Goal: Transaction & Acquisition: Purchase product/service

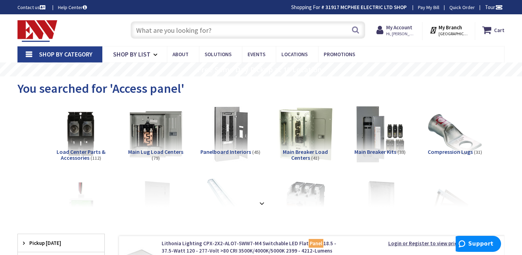
click at [206, 28] on input "text" at bounding box center [248, 29] width 235 height 17
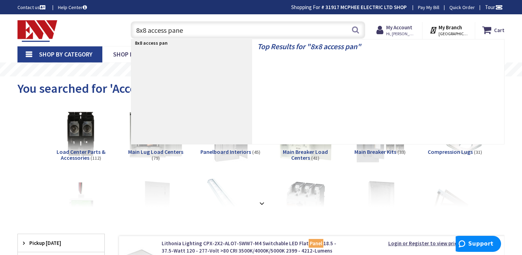
type input "8x8 access panel"
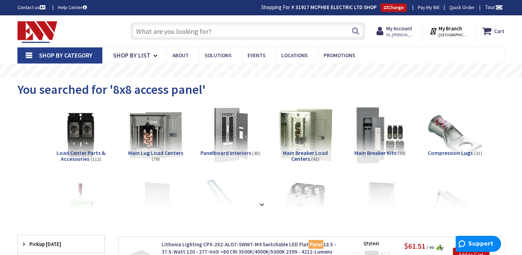
click at [222, 34] on input "text" at bounding box center [248, 30] width 235 height 17
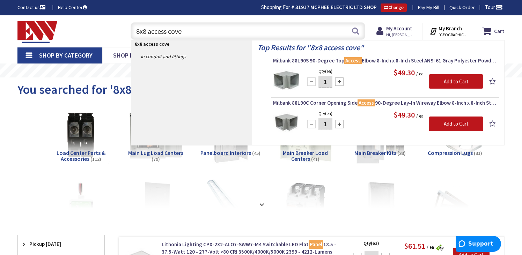
type input "8x8 access cover"
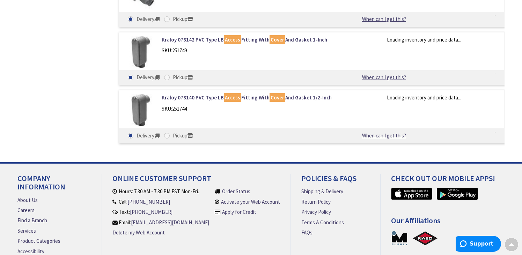
scroll to position [231, 0]
